Goal: Transaction & Acquisition: Book appointment/travel/reservation

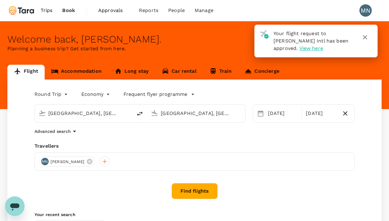
click at [87, 71] on link "Accommodation" at bounding box center [76, 72] width 63 height 15
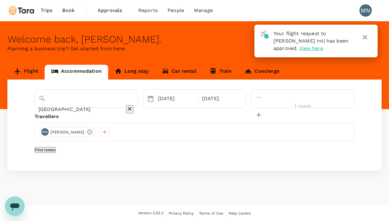
click at [133, 106] on icon "Clear" at bounding box center [130, 109] width 6 height 6
click at [88, 104] on input "text" at bounding box center [78, 109] width 78 height 10
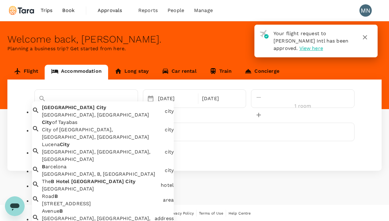
click at [80, 118] on div "[GEOGRAPHIC_DATA], [GEOGRAPHIC_DATA]" at bounding box center [102, 114] width 120 height 7
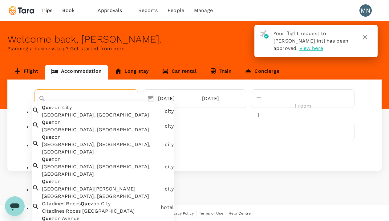
type input "Q"
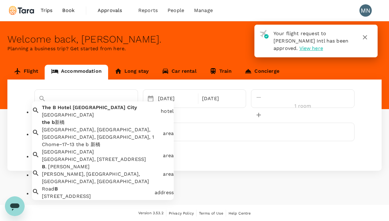
click at [92, 117] on div "[GEOGRAPHIC_DATA]" at bounding box center [100, 114] width 116 height 7
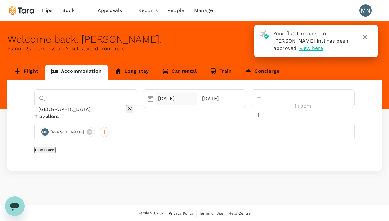
type input "[GEOGRAPHIC_DATA]"
click at [193, 99] on div "[DATE]" at bounding box center [176, 98] width 41 height 12
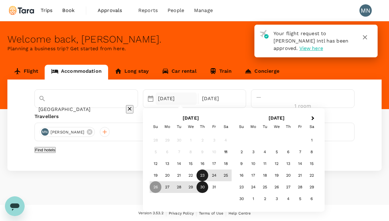
click at [208, 176] on div "23" at bounding box center [203, 176] width 12 height 12
click at [185, 177] on div "21" at bounding box center [179, 176] width 12 height 12
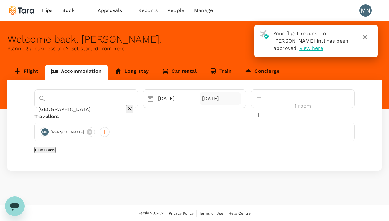
click at [241, 100] on div "[DATE]" at bounding box center [220, 98] width 41 height 12
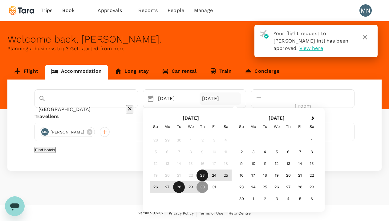
click at [185, 177] on div "21" at bounding box center [179, 176] width 12 height 12
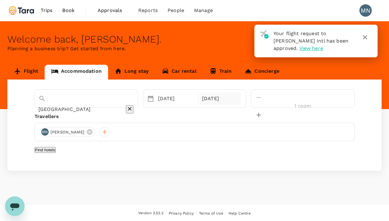
click at [241, 101] on div "[DATE]" at bounding box center [220, 98] width 41 height 12
click at [241, 99] on div "[DATE]" at bounding box center [220, 98] width 41 height 12
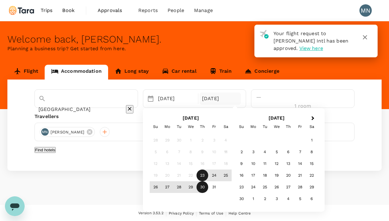
click at [185, 175] on div "21" at bounding box center [179, 176] width 12 height 12
click at [185, 176] on div "21" at bounding box center [179, 176] width 12 height 12
click at [173, 172] on div "20" at bounding box center [167, 176] width 12 height 12
click at [133, 106] on icon "Clear" at bounding box center [130, 109] width 6 height 6
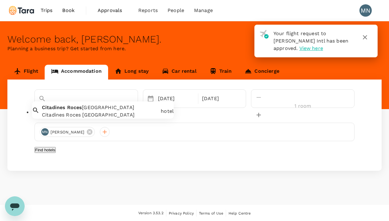
click at [57, 115] on div "Citadines Roces [GEOGRAPHIC_DATA] [GEOGRAPHIC_DATA] [GEOGRAPHIC_DATA] [GEOGRAPH…" at bounding box center [98, 109] width 119 height 17
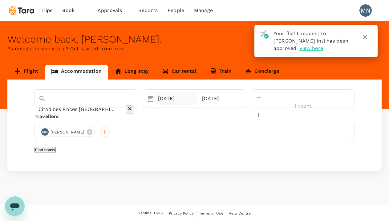
type input "Citadines Roces [GEOGRAPHIC_DATA]"
click at [192, 103] on div "[DATE]" at bounding box center [176, 98] width 41 height 12
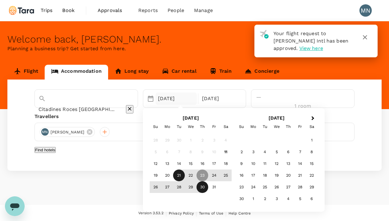
click at [185, 177] on div "21" at bounding box center [179, 176] width 12 height 12
click at [208, 178] on div "23" at bounding box center [203, 176] width 12 height 12
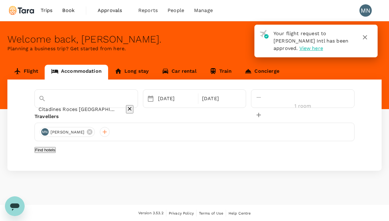
click at [56, 153] on button "Find hotels" at bounding box center [45, 150] width 21 height 6
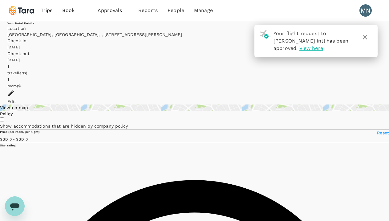
type input "SGD"
click at [365, 39] on icon "button" at bounding box center [364, 37] width 7 height 7
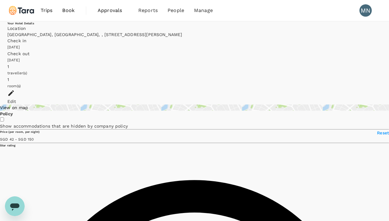
type input "119.09"
type input "33.09"
type input "119.09"
click at [15, 89] on icon at bounding box center [10, 92] width 7 height 7
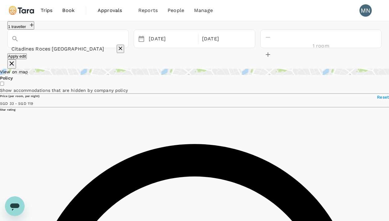
click at [270, 52] on icon "decrease" at bounding box center [268, 54] width 4 height 4
click at [272, 41] on icon "decrease" at bounding box center [267, 37] width 7 height 7
type input "1 room"
click at [27, 59] on button "Apply edit" at bounding box center [16, 56] width 19 height 6
type input "Citadines Roces [GEOGRAPHIC_DATA]"
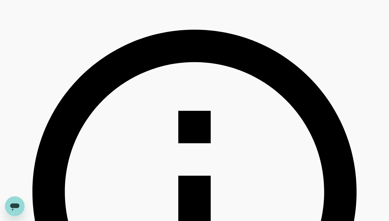
scroll to position [116, 0]
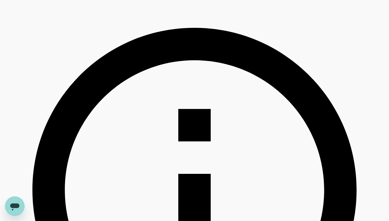
type input "439.09"
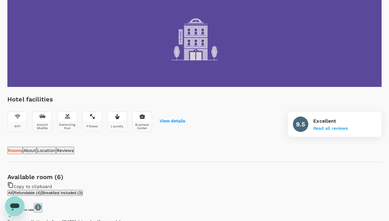
scroll to position [120, 0]
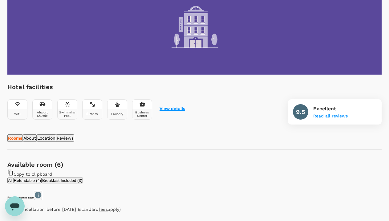
click at [169, 109] on button "View details" at bounding box center [173, 108] width 26 height 5
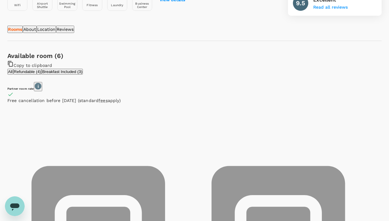
scroll to position [232, 0]
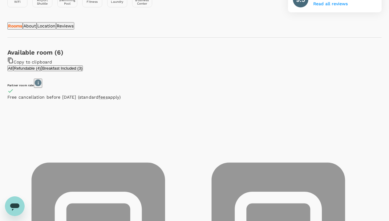
drag, startPoint x: 341, startPoint y: 118, endPoint x: 230, endPoint y: 119, distance: 110.6
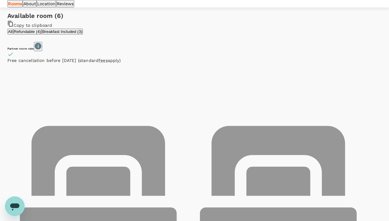
scroll to position [270, 0]
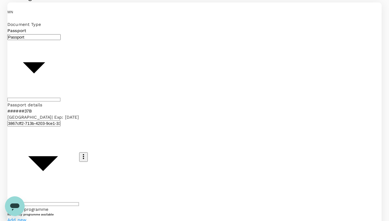
scroll to position [117, 0]
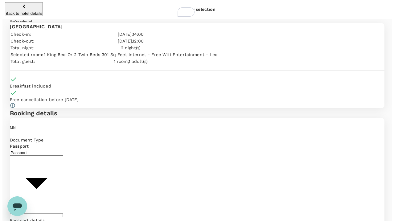
scroll to position [0, 0]
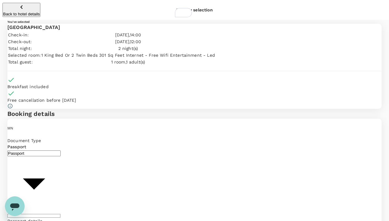
type textarea "I need a parking space"
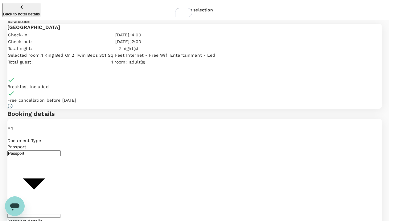
type input "9b978822-4779-4897-880a-17c8504d3706"
type textarea "To participate in the Transition Minerals Congress convened by LRC"
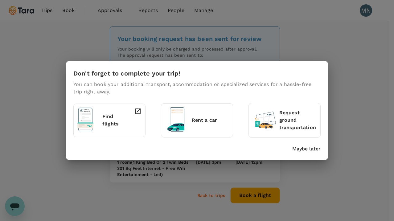
click at [305, 148] on p "Maybe later" at bounding box center [306, 148] width 28 height 7
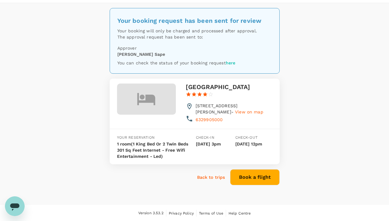
scroll to position [18, 0]
